Goal: Find contact information: Find contact information

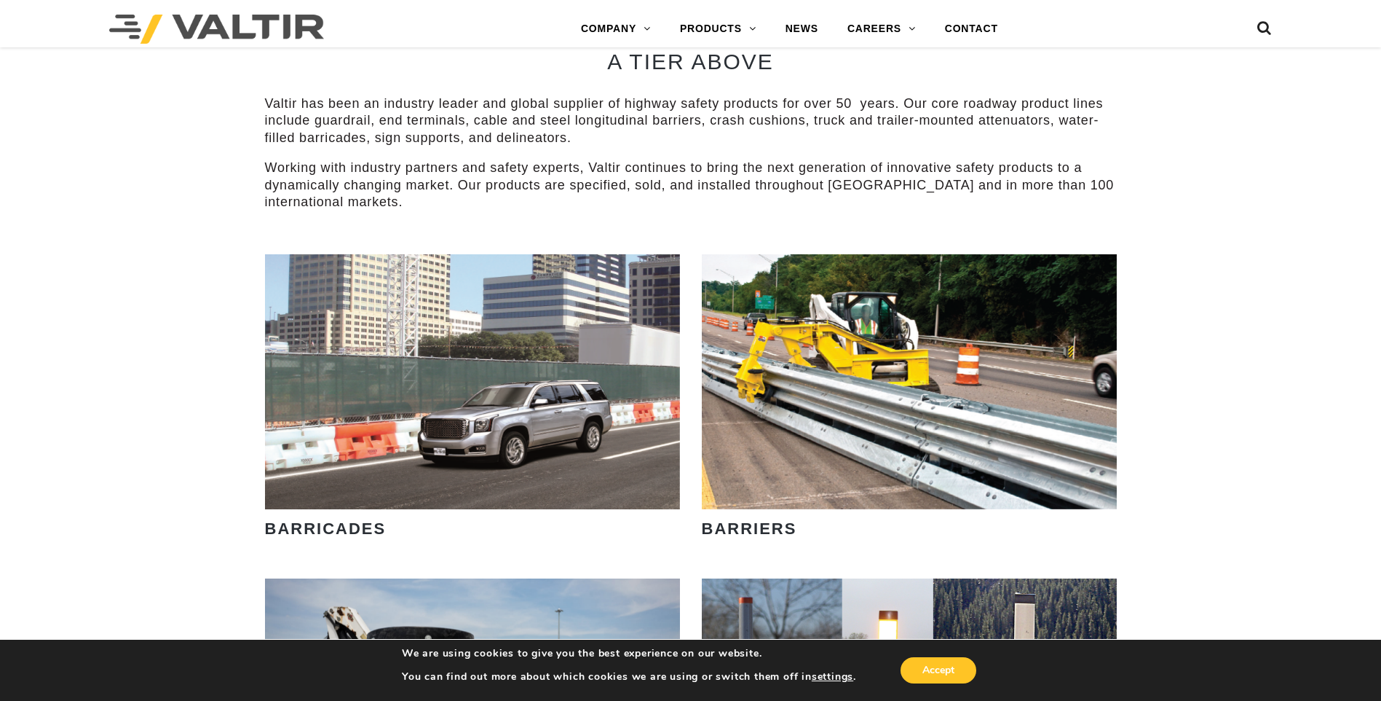
scroll to position [801, 0]
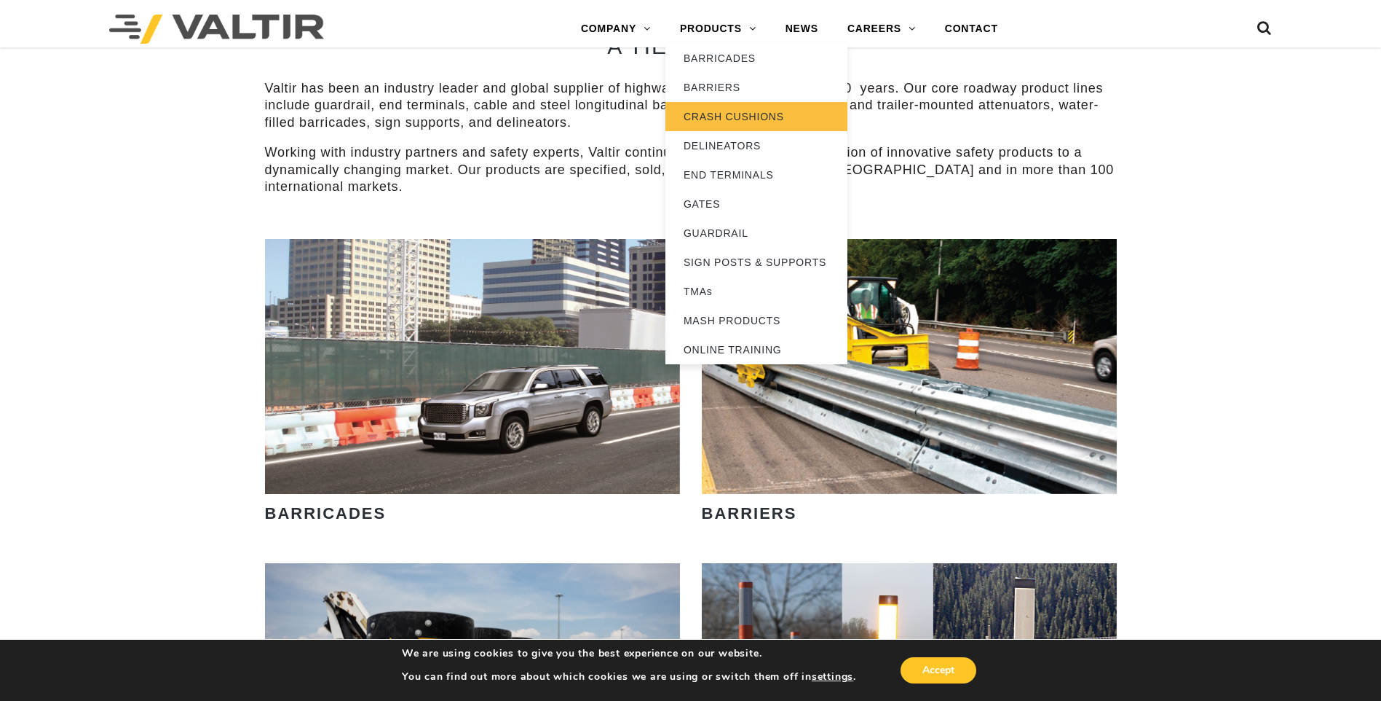
click at [736, 104] on link "CRASH CUSHIONS" at bounding box center [757, 116] width 182 height 29
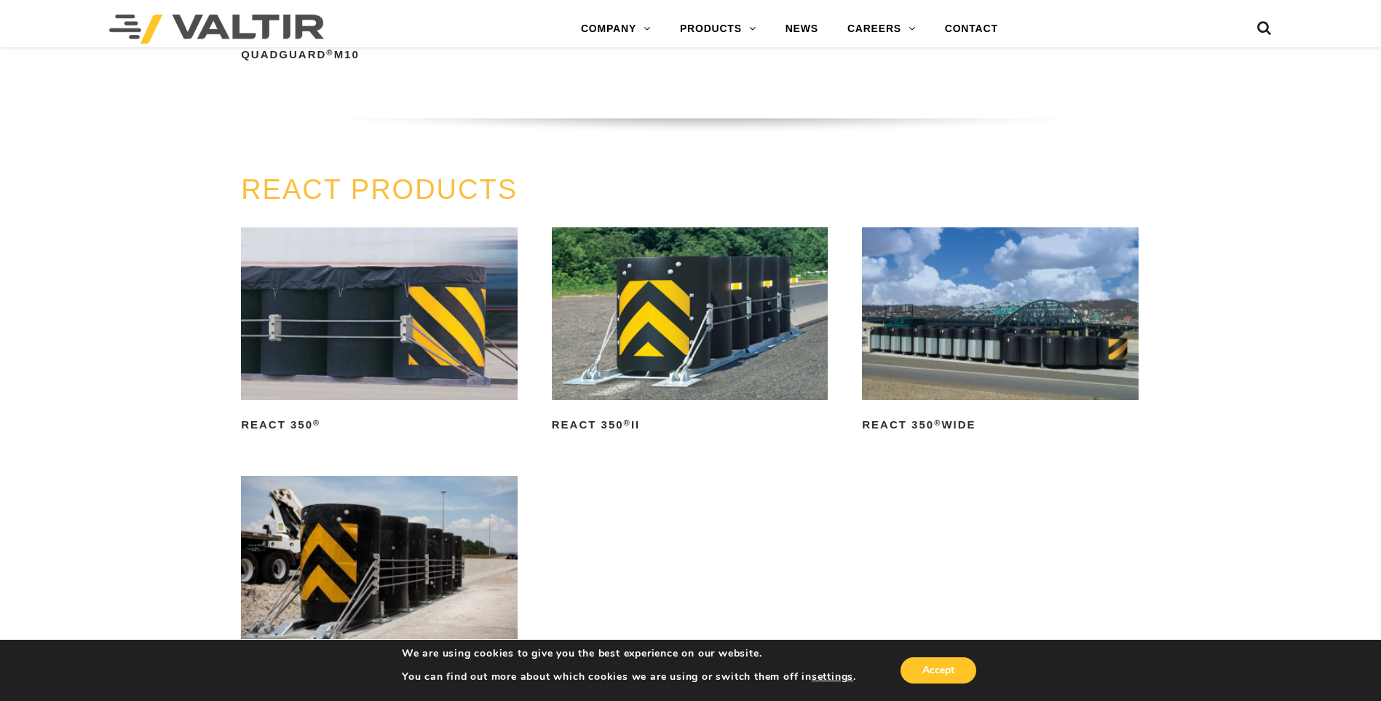
scroll to position [1748, 0]
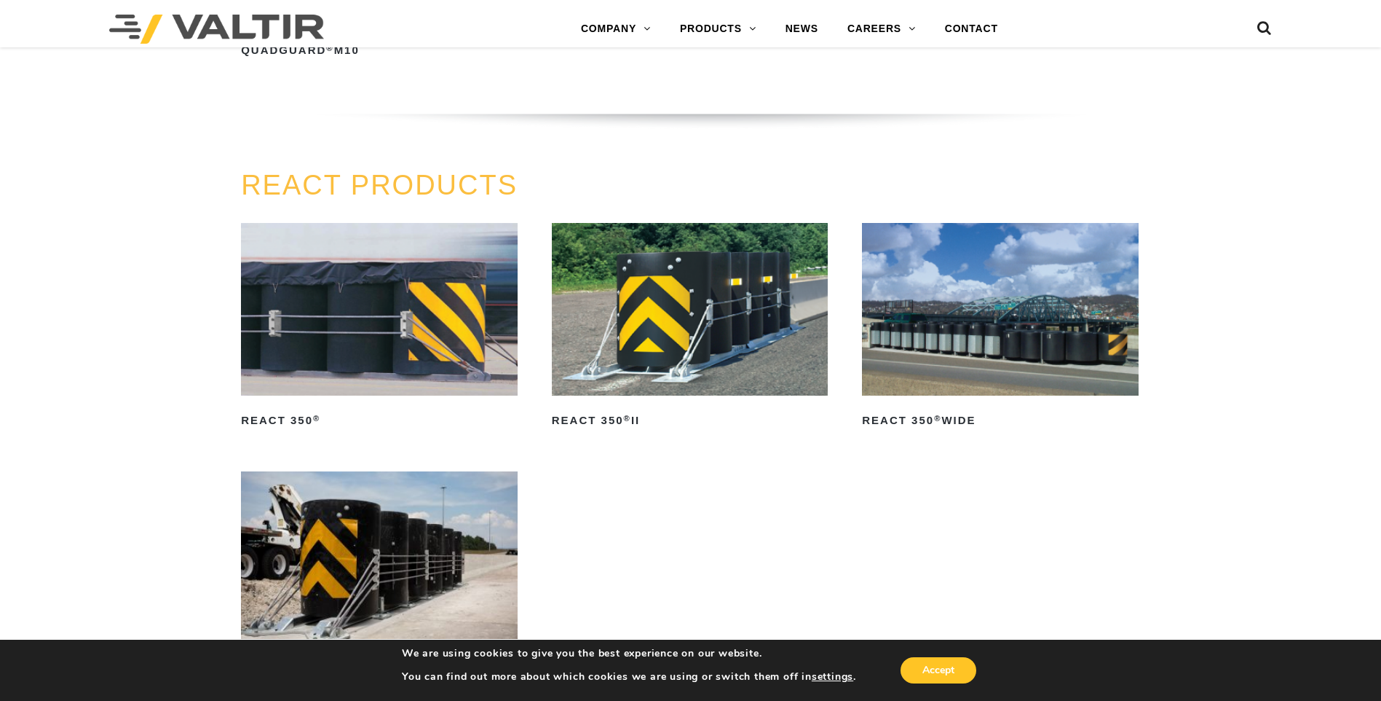
click at [338, 315] on img at bounding box center [379, 309] width 277 height 173
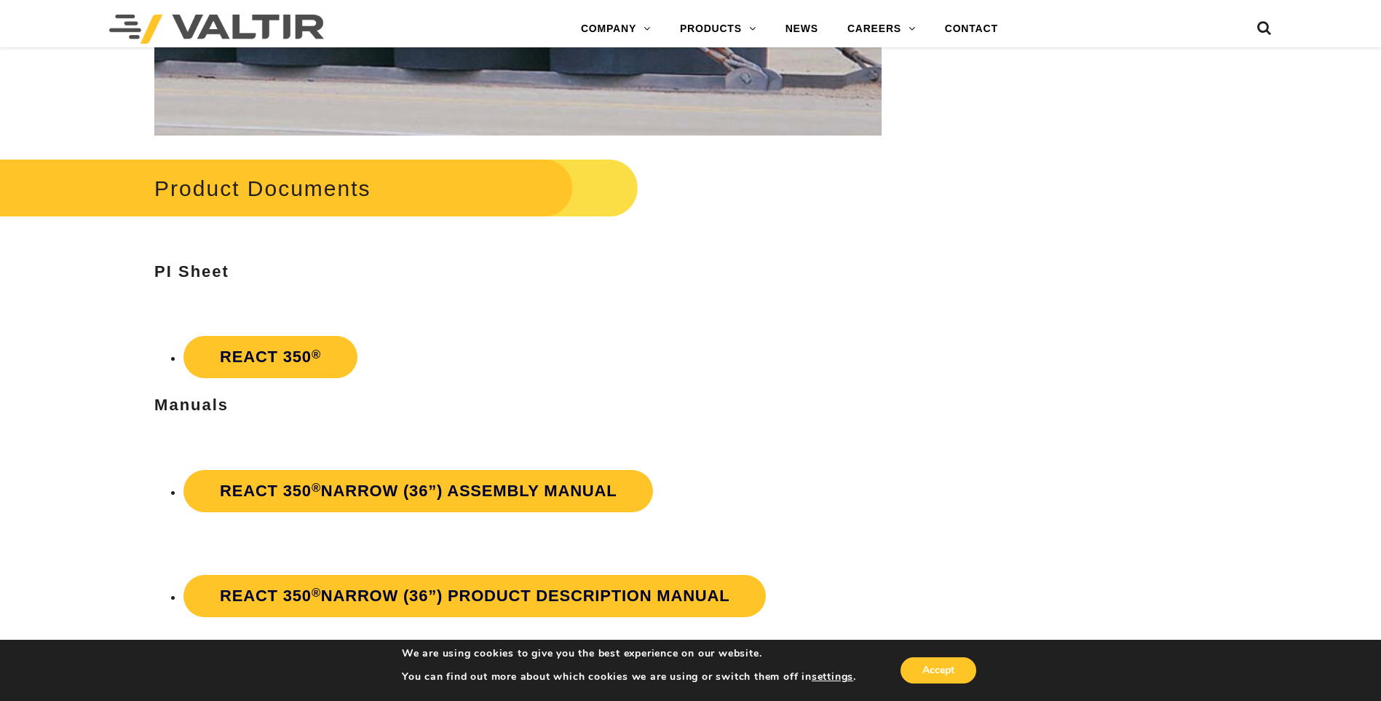
scroll to position [2767, 0]
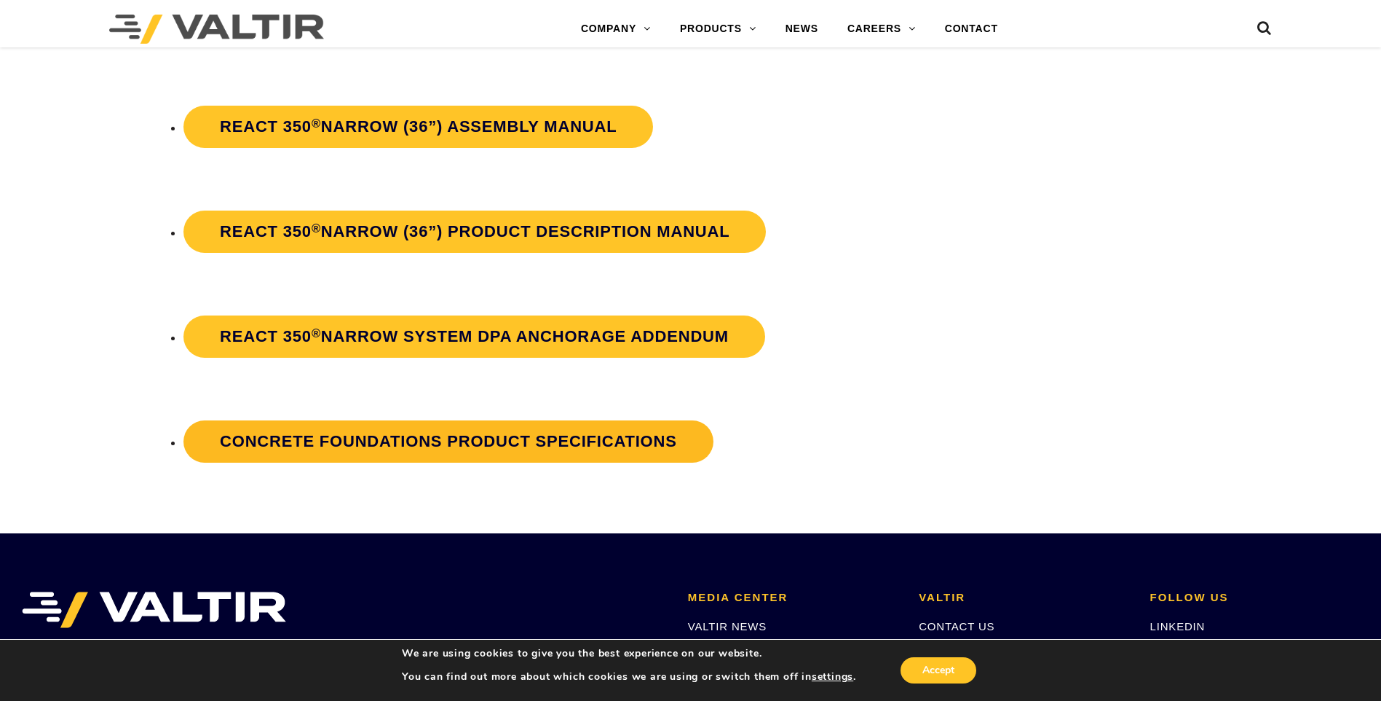
click at [315, 432] on strong "Concrete Foundations Product Specifications" at bounding box center [448, 441] width 457 height 18
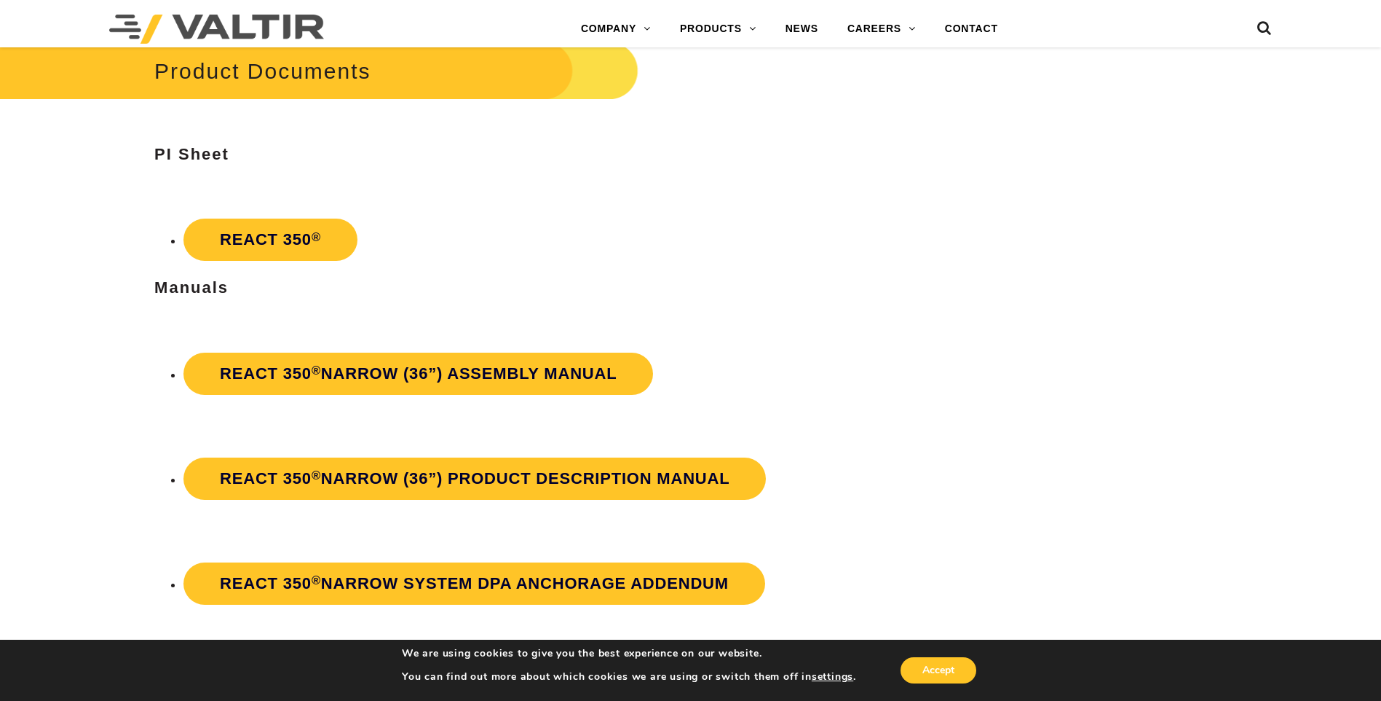
scroll to position [2476, 0]
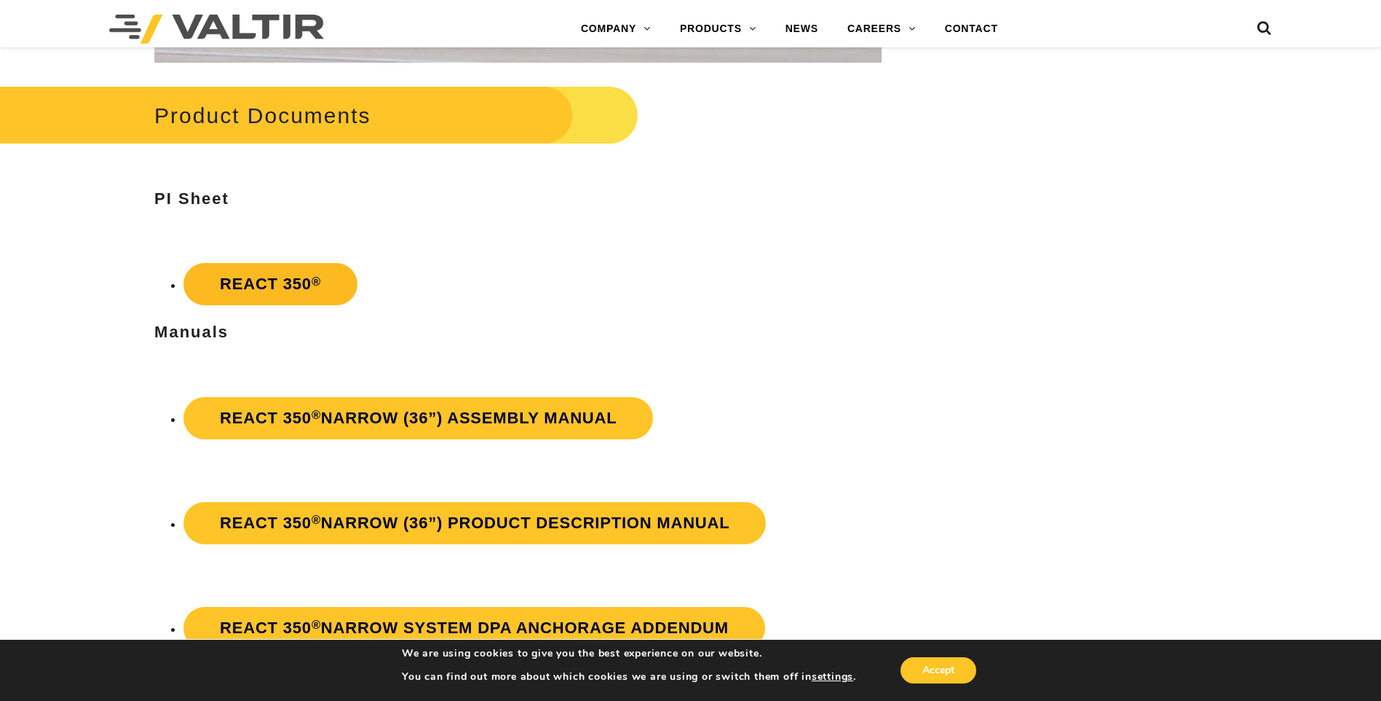
click at [286, 282] on link "REACT 350 ®" at bounding box center [271, 284] width 174 height 42
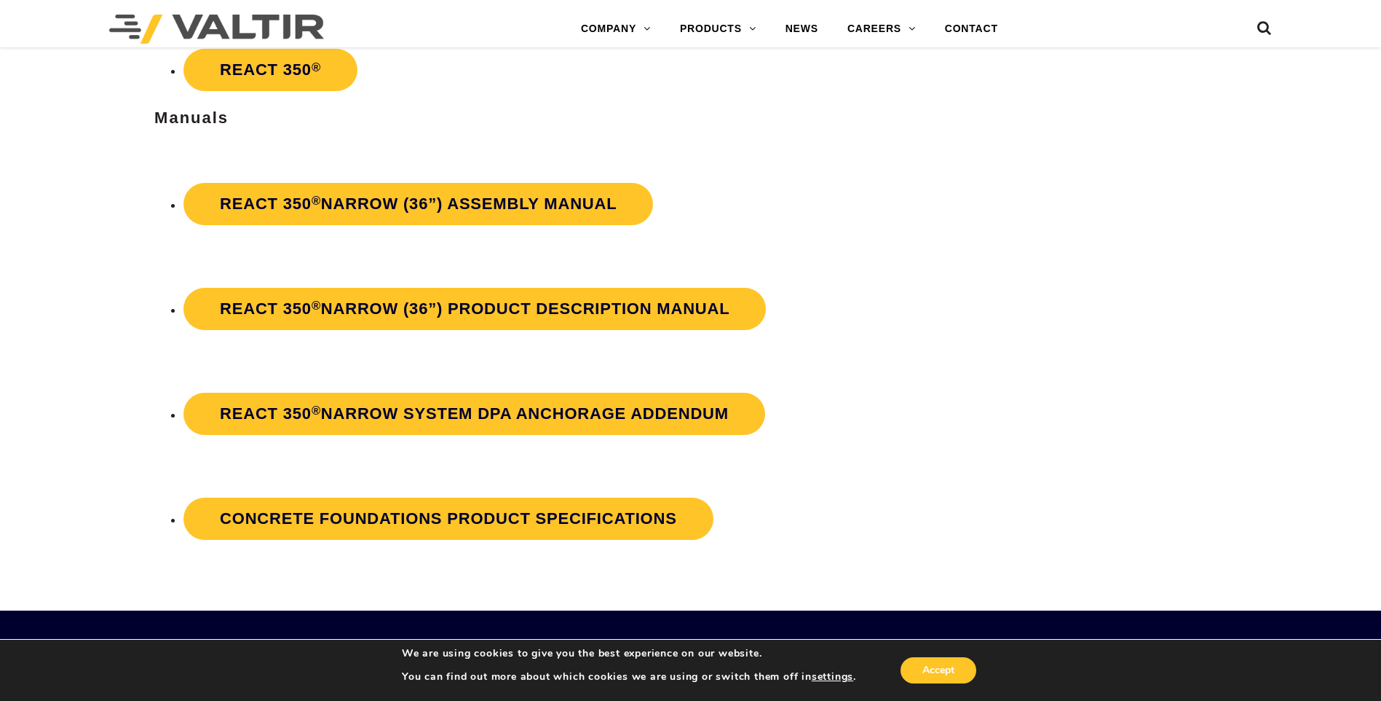
scroll to position [2622, 0]
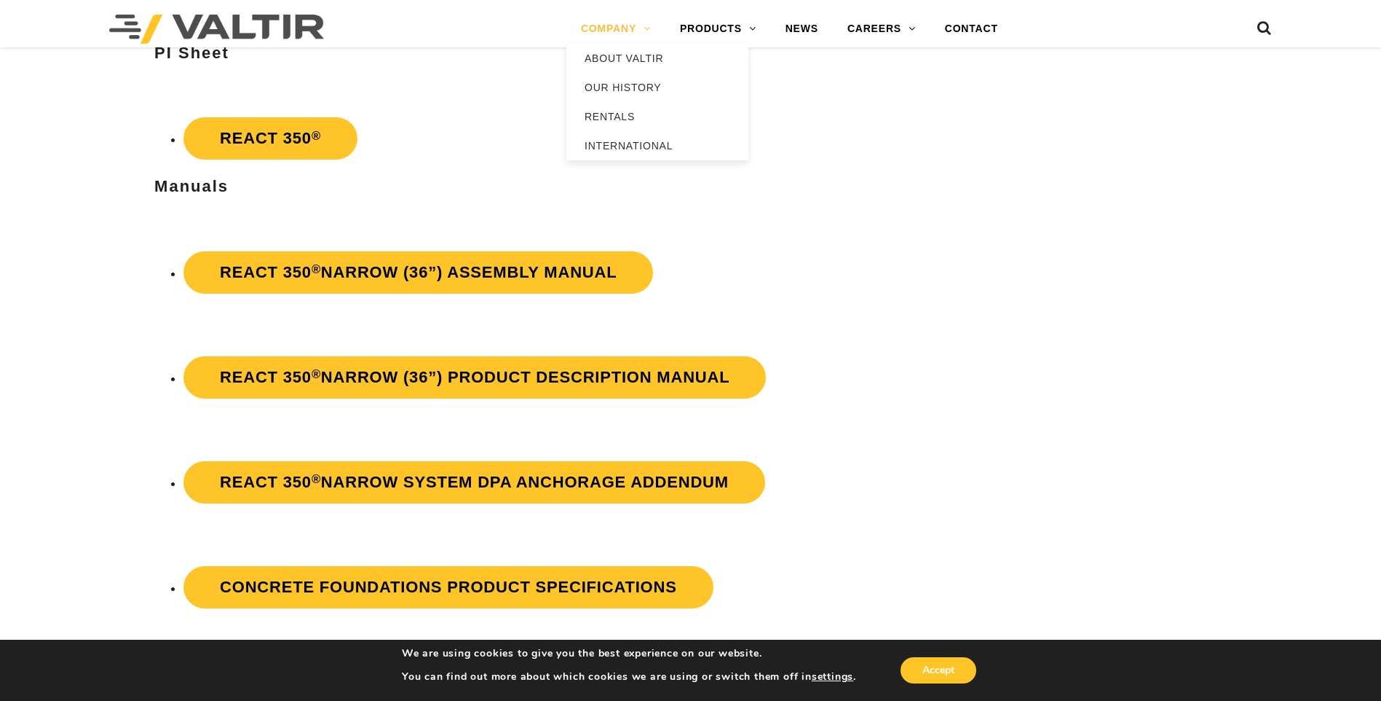
click at [631, 30] on link "COMPANY" at bounding box center [616, 29] width 99 height 29
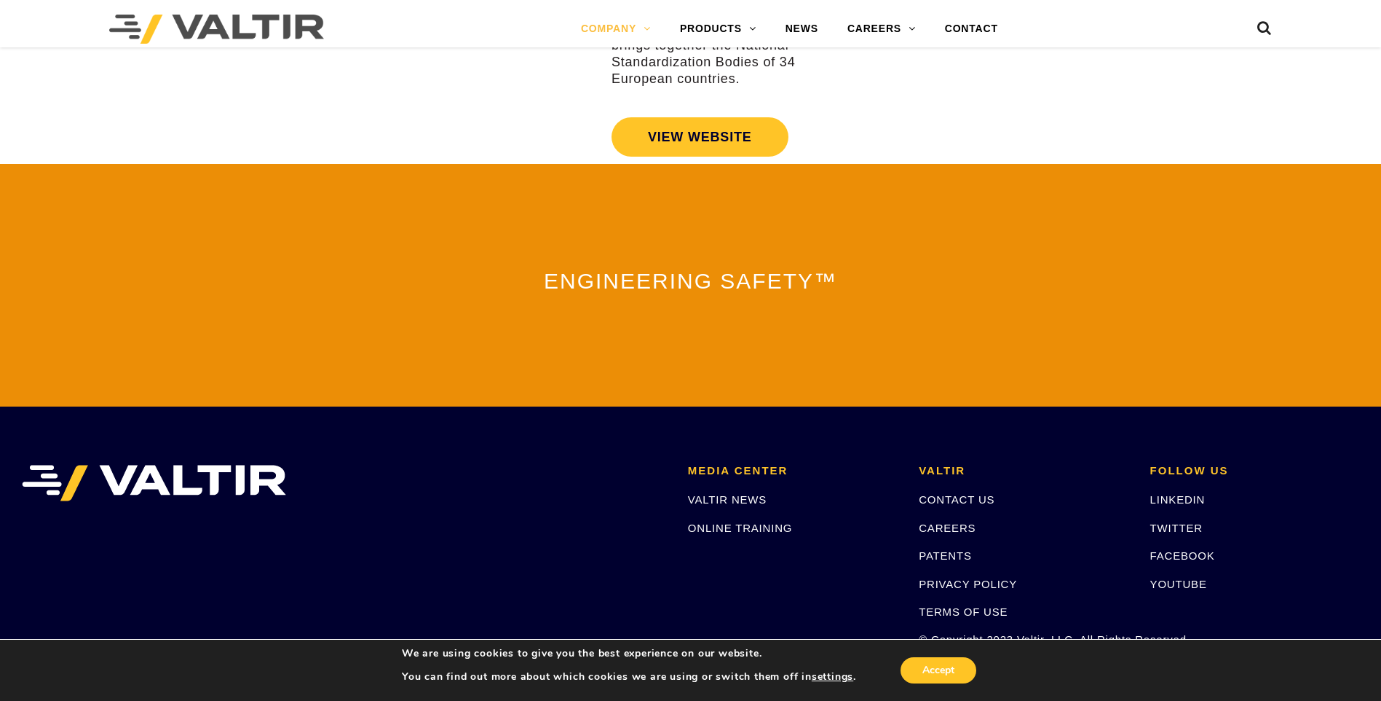
scroll to position [3187, 0]
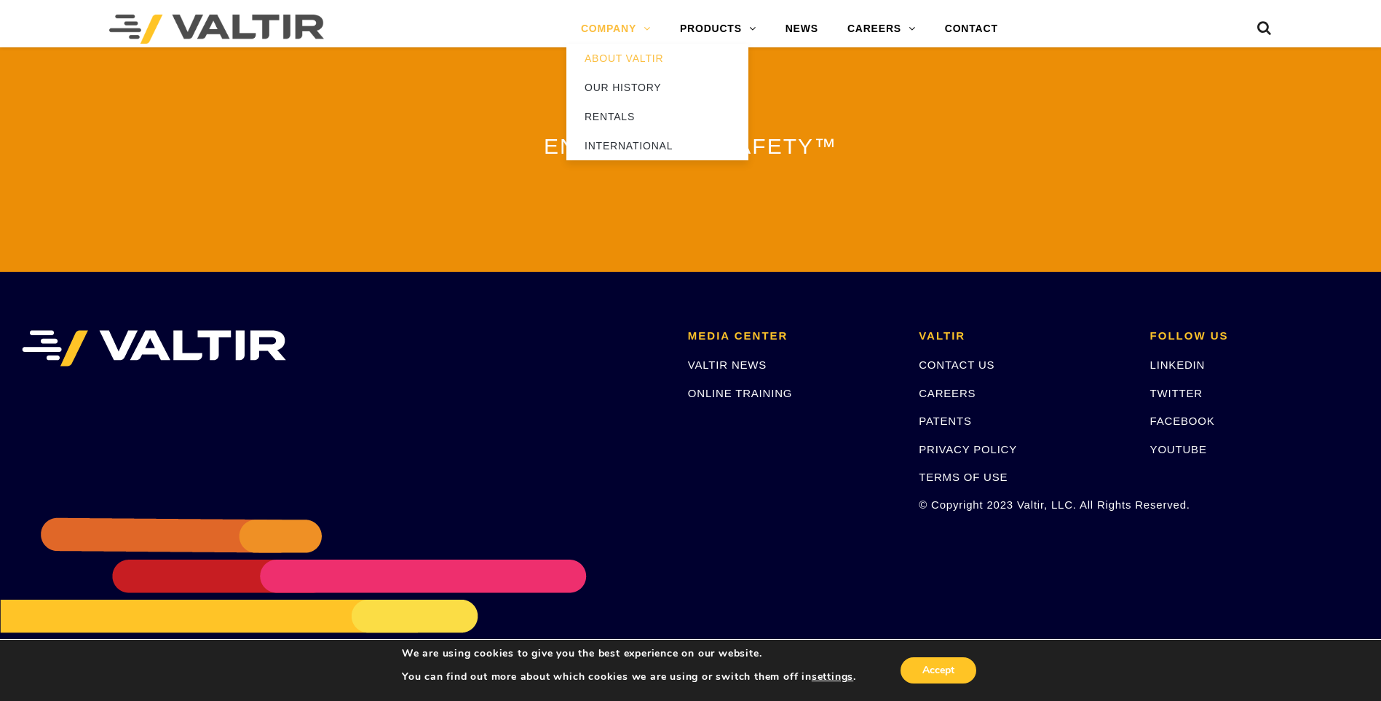
click at [621, 25] on link "COMPANY" at bounding box center [616, 29] width 99 height 29
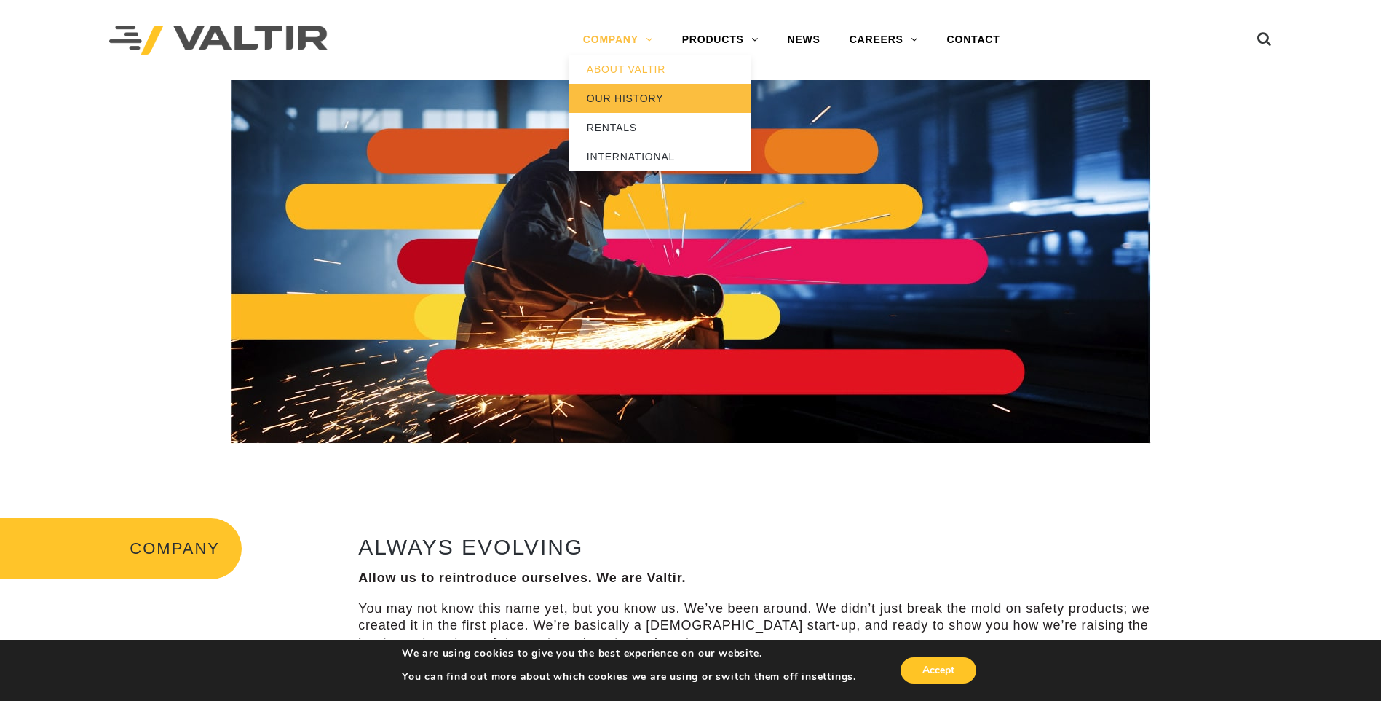
click at [636, 104] on link "OUR HISTORY" at bounding box center [660, 98] width 182 height 29
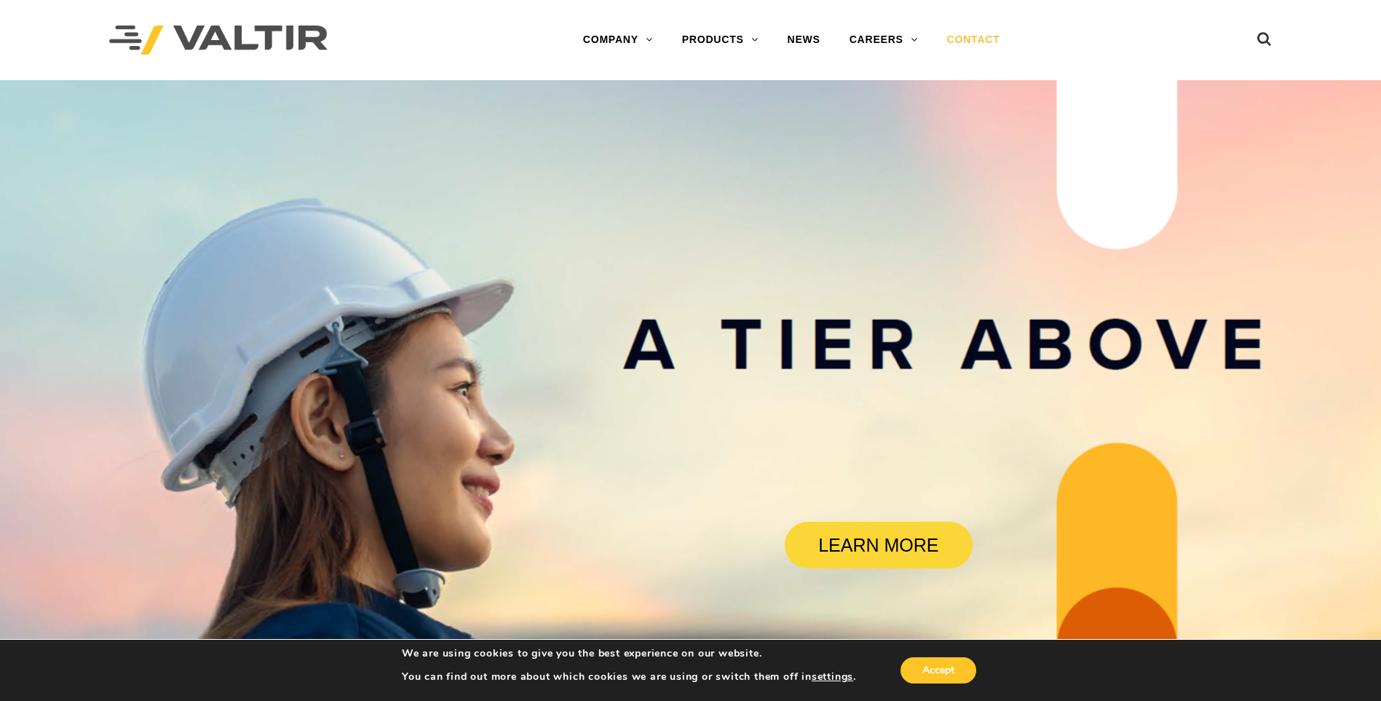
click at [993, 42] on link "CONTACT" at bounding box center [974, 39] width 82 height 29
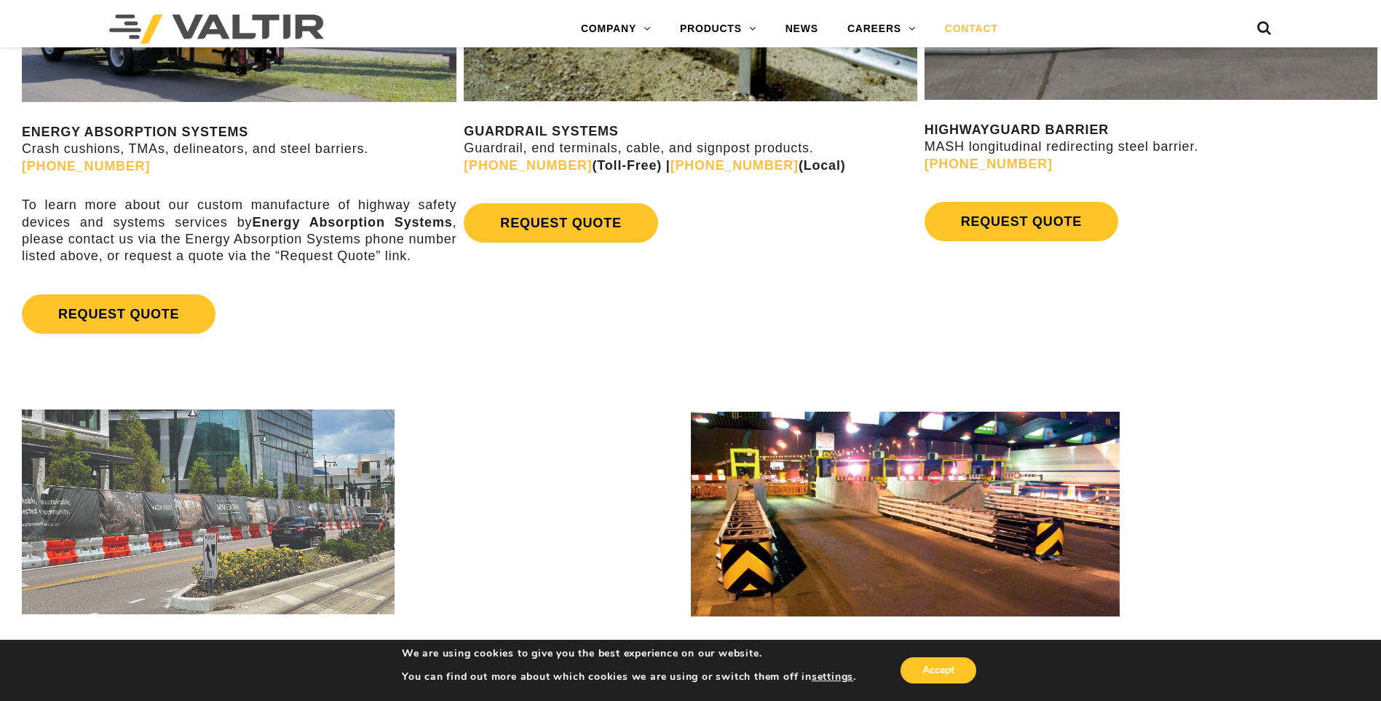
scroll to position [1019, 0]
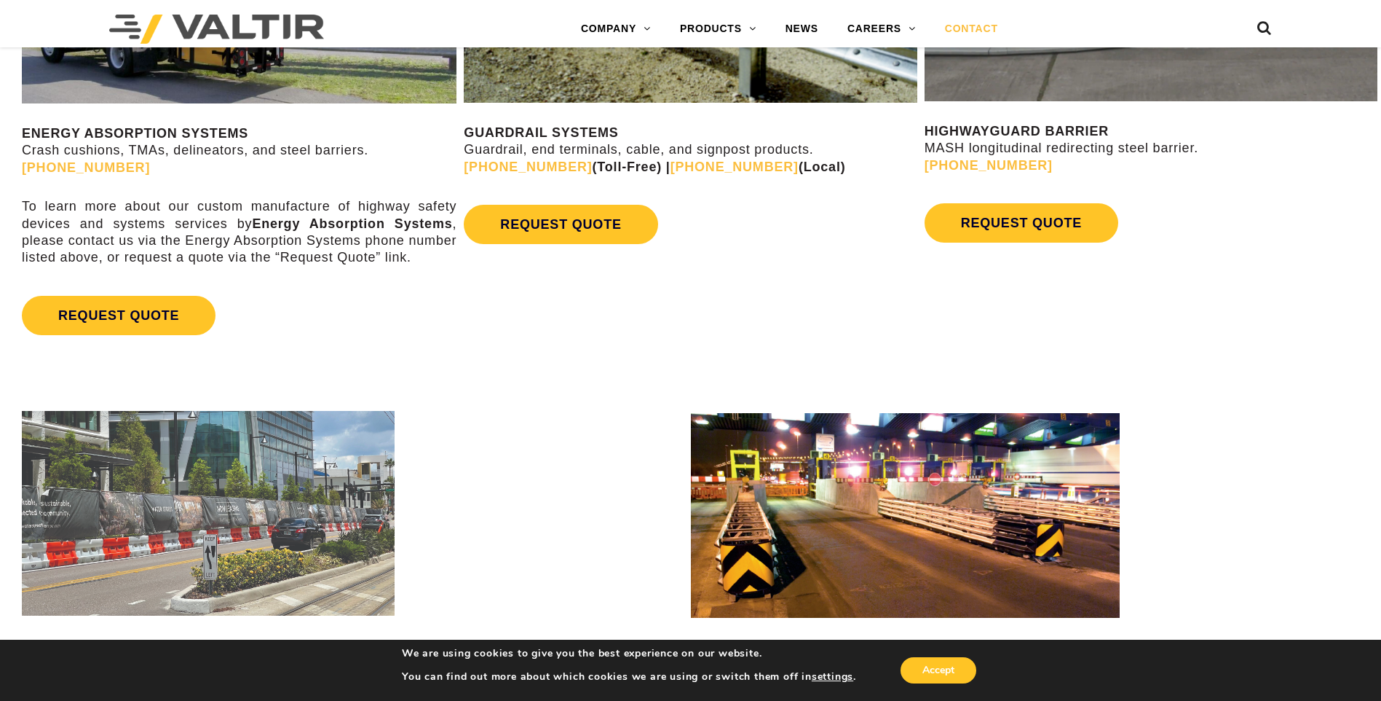
click at [84, 167] on link "[PHONE_NUMBER]" at bounding box center [86, 167] width 128 height 15
click at [91, 165] on link "[PHONE_NUMBER]" at bounding box center [86, 167] width 128 height 15
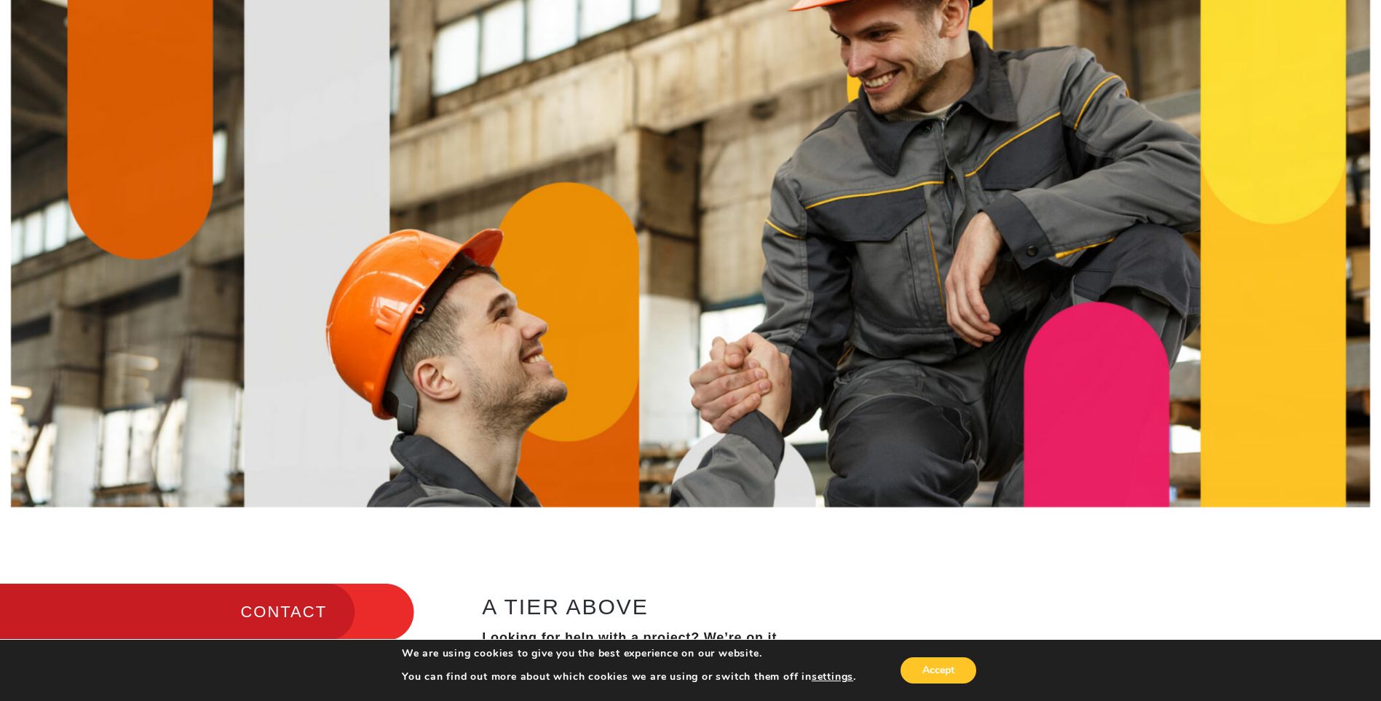
scroll to position [0, 0]
